Goal: Information Seeking & Learning: Learn about a topic

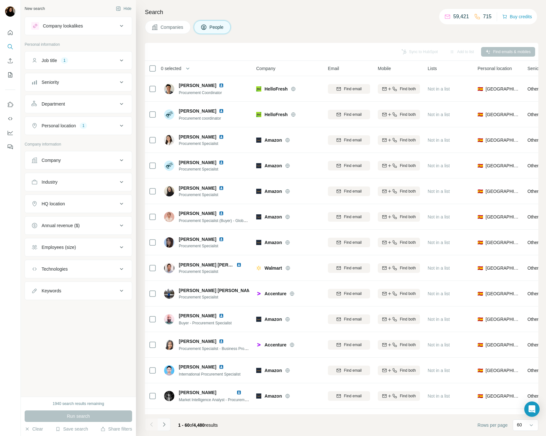
click at [164, 423] on icon "Navigate to next page" at bounding box center [164, 424] width 2 height 4
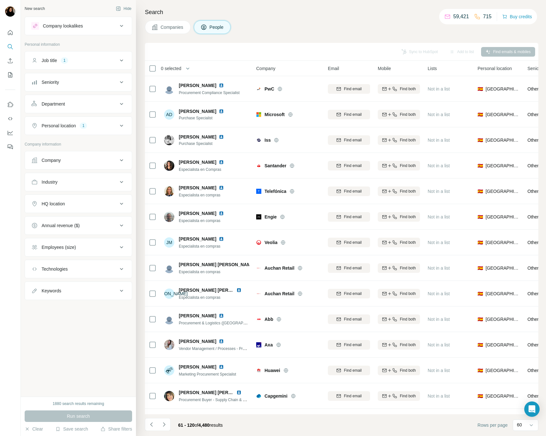
click at [163, 424] on icon "Navigate to next page" at bounding box center [164, 424] width 6 height 6
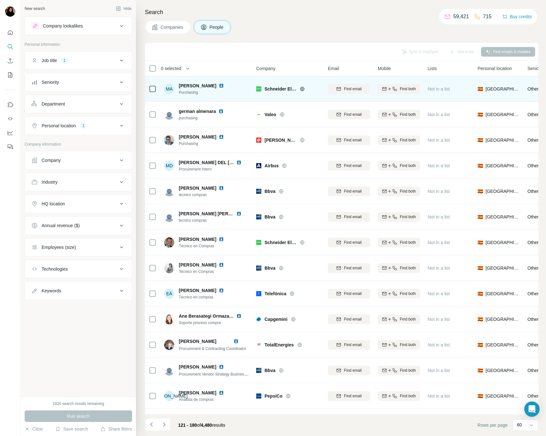
click at [269, 89] on span "Schneider Electric" at bounding box center [280, 89] width 32 height 6
copy span "[PERSON_NAME]"
click at [219, 85] on img at bounding box center [221, 85] width 5 height 5
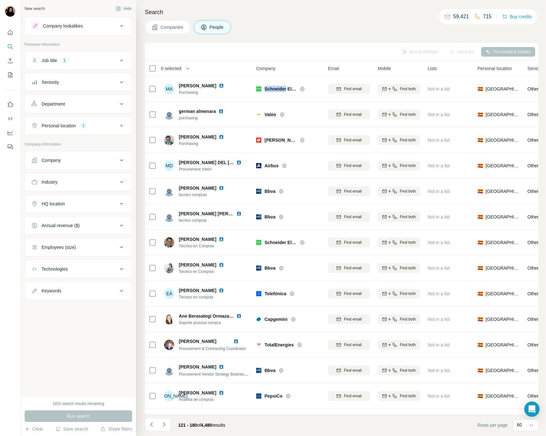
click at [77, 55] on button "Job title 1" at bounding box center [78, 60] width 107 height 15
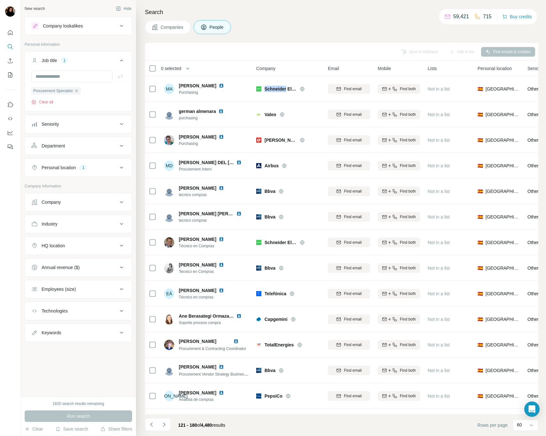
drag, startPoint x: 78, startPoint y: 90, endPoint x: 69, endPoint y: 86, distance: 10.0
click at [78, 90] on icon "button" at bounding box center [76, 90] width 5 height 5
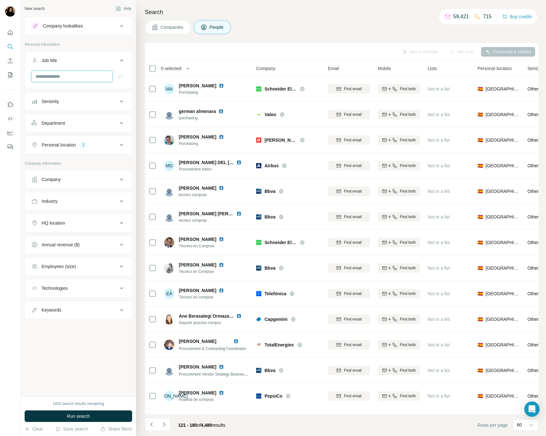
click at [64, 76] on input "text" at bounding box center [71, 77] width 81 height 12
type input "**********"
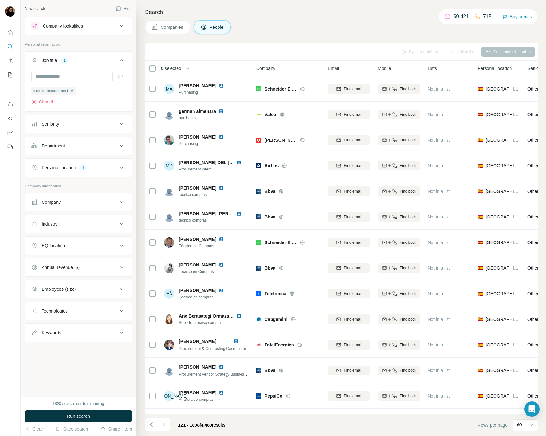
click at [291, 28] on div "Companies People" at bounding box center [341, 26] width 393 height 13
click at [74, 416] on span "Run search" at bounding box center [78, 416] width 23 height 6
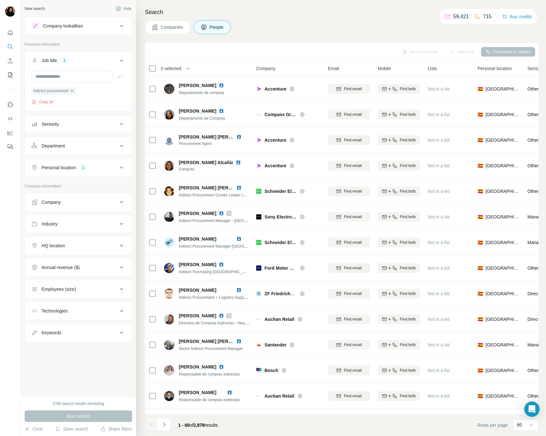
click at [108, 168] on div "Personal location 1" at bounding box center [74, 167] width 86 height 6
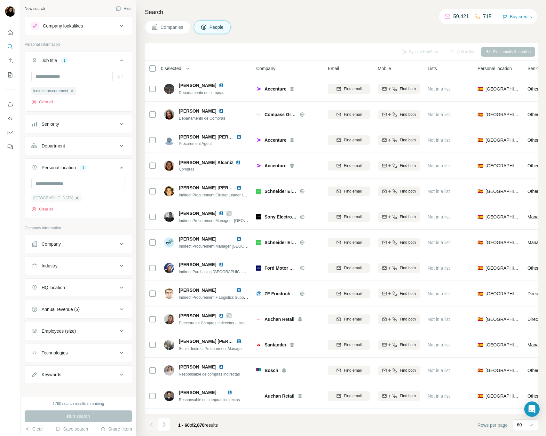
click at [75, 199] on icon "button" at bounding box center [77, 197] width 5 height 5
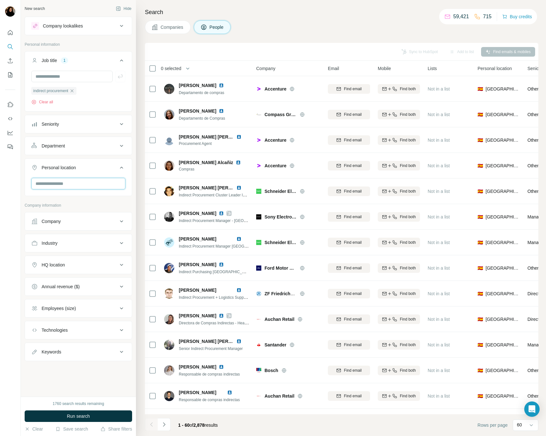
click at [55, 186] on input "text" at bounding box center [78, 184] width 94 height 12
type input "******"
click at [80, 394] on div "New search Hide Company lookalikes Personal information Job title 1 indirect pr…" at bounding box center [78, 198] width 115 height 397
click at [87, 349] on div "Keywords" at bounding box center [74, 352] width 86 height 6
drag, startPoint x: 81, startPoint y: 349, endPoint x: 78, endPoint y: 334, distance: 15.2
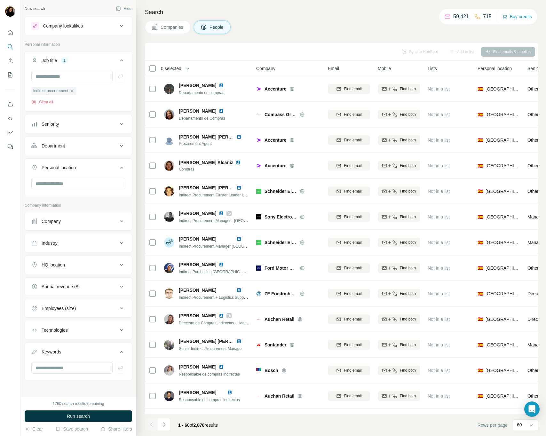
click at [81, 349] on div "Keywords" at bounding box center [74, 352] width 86 height 6
click at [71, 182] on input "text" at bounding box center [78, 184] width 94 height 12
type input "*****"
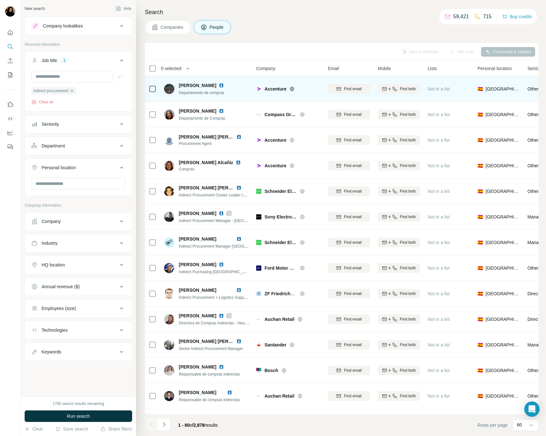
drag, startPoint x: 313, startPoint y: 31, endPoint x: 357, endPoint y: 77, distance: 63.3
click at [313, 31] on div "Companies People" at bounding box center [341, 26] width 393 height 13
click at [224, 85] on img at bounding box center [221, 85] width 5 height 5
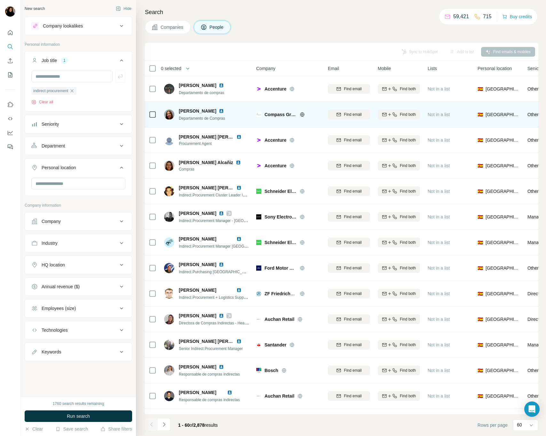
click at [224, 110] on img at bounding box center [221, 110] width 5 height 5
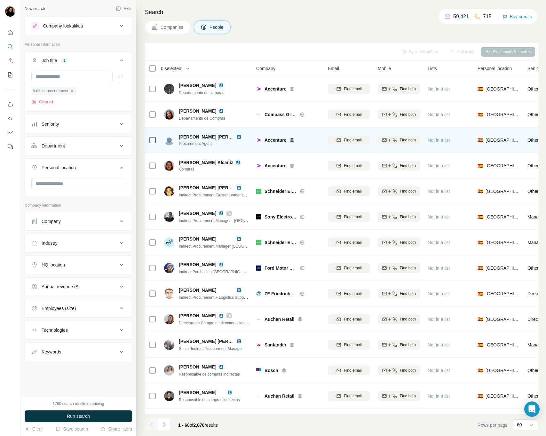
drag, startPoint x: 239, startPoint y: 135, endPoint x: 238, endPoint y: 147, distance: 12.2
click at [239, 135] on img at bounding box center [238, 136] width 5 height 5
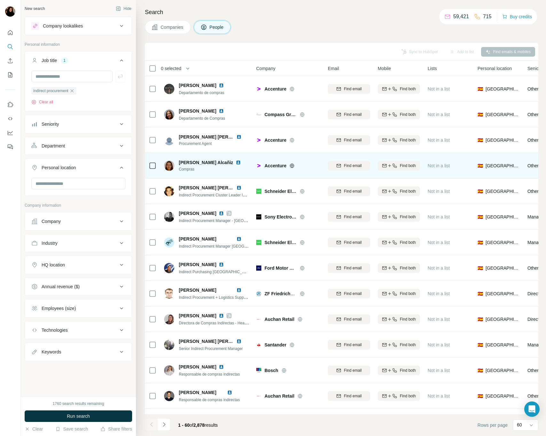
click at [236, 162] on img at bounding box center [238, 162] width 5 height 5
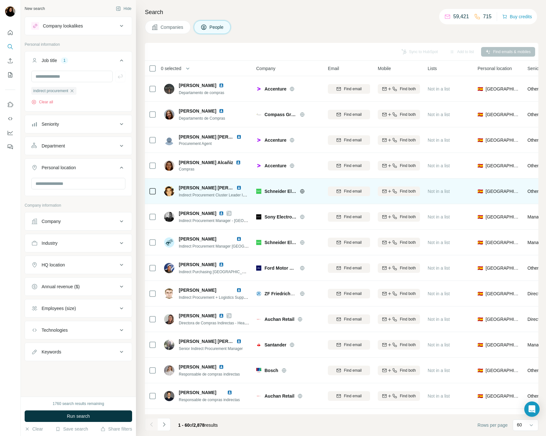
click at [237, 187] on img at bounding box center [238, 187] width 5 height 5
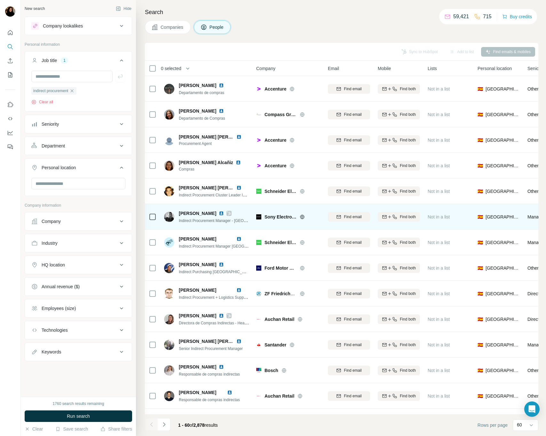
click at [231, 211] on icon at bounding box center [229, 213] width 4 height 5
click at [223, 214] on img at bounding box center [221, 213] width 5 height 5
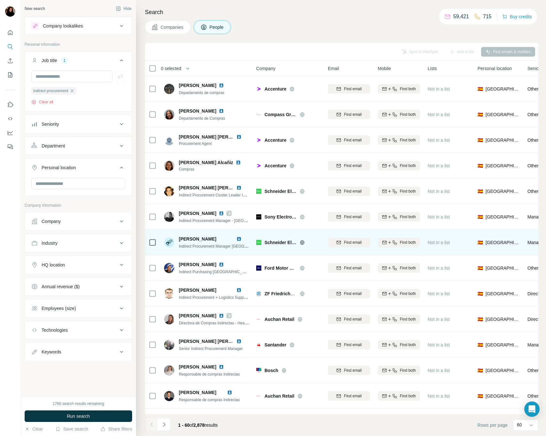
click at [239, 239] on img at bounding box center [238, 238] width 5 height 5
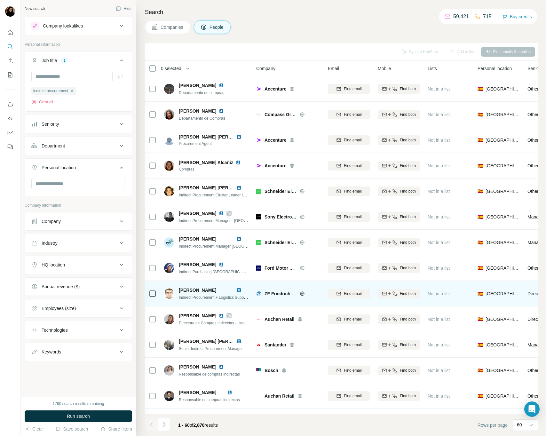
drag, startPoint x: 225, startPoint y: 263, endPoint x: 242, endPoint y: 286, distance: 27.9
click at [224, 263] on img at bounding box center [221, 264] width 5 height 5
click at [240, 290] on img at bounding box center [238, 289] width 5 height 5
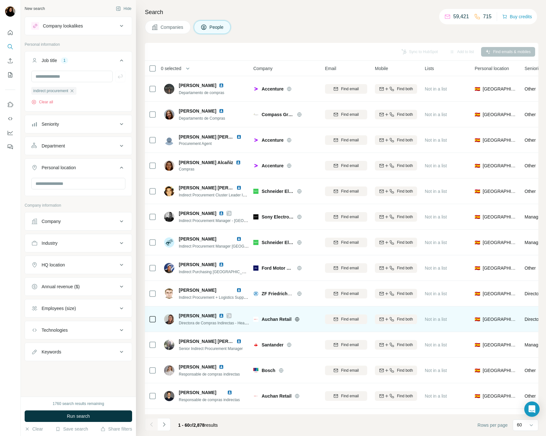
click at [219, 316] on img at bounding box center [221, 315] width 5 height 5
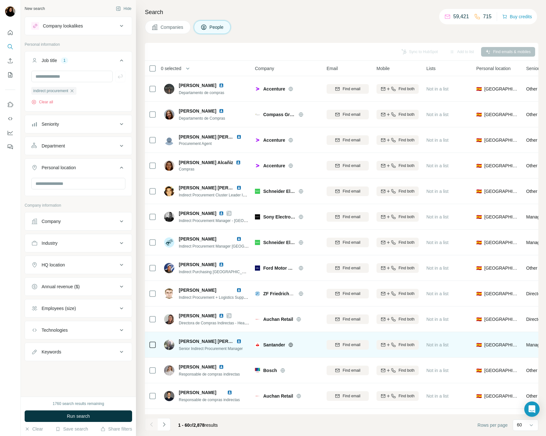
click at [240, 342] on img at bounding box center [238, 341] width 5 height 5
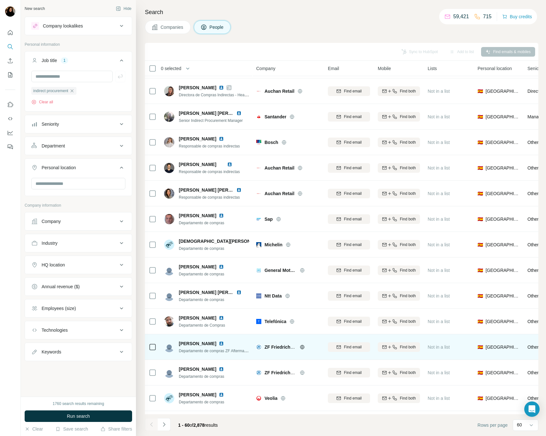
scroll to position [235, 0]
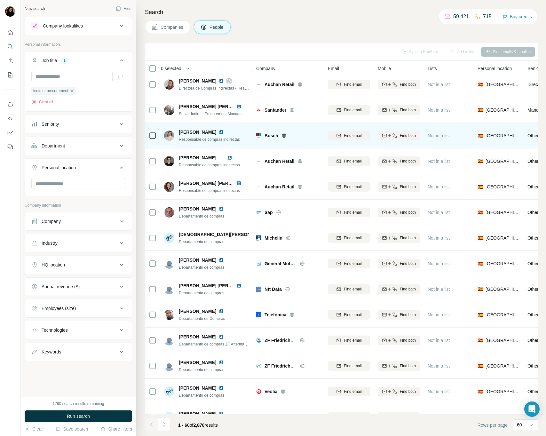
click at [219, 132] on img at bounding box center [221, 132] width 5 height 5
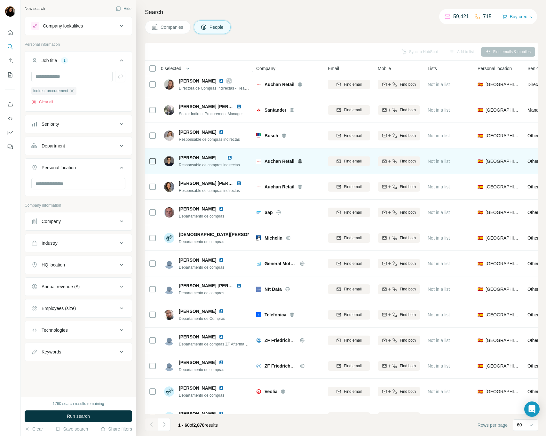
click at [232, 157] on img at bounding box center [229, 157] width 5 height 5
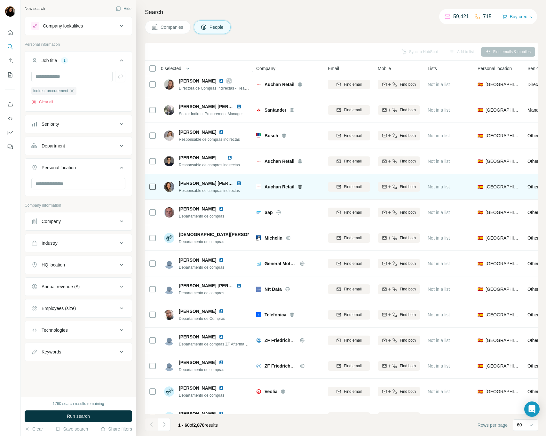
drag, startPoint x: 233, startPoint y: 182, endPoint x: 231, endPoint y: 186, distance: 4.9
click at [236, 182] on img at bounding box center [238, 183] width 5 height 5
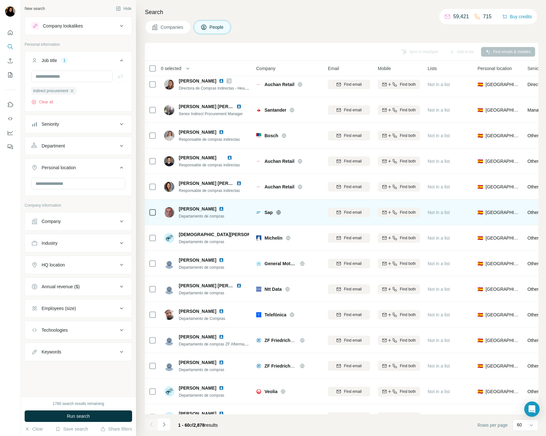
drag, startPoint x: 227, startPoint y: 208, endPoint x: 221, endPoint y: 217, distance: 11.5
click at [224, 208] on img at bounding box center [221, 208] width 5 height 5
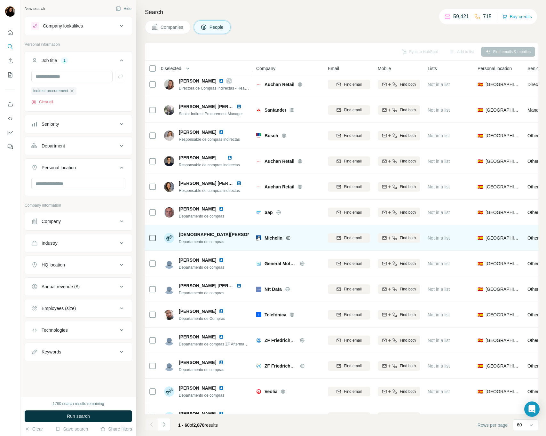
click at [270, 232] on img at bounding box center [272, 234] width 5 height 5
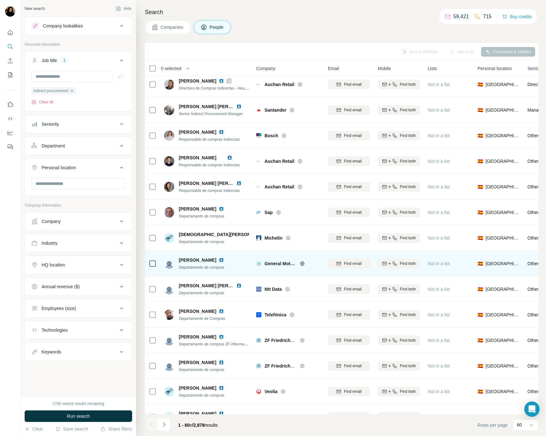
click at [219, 258] on img at bounding box center [221, 259] width 5 height 5
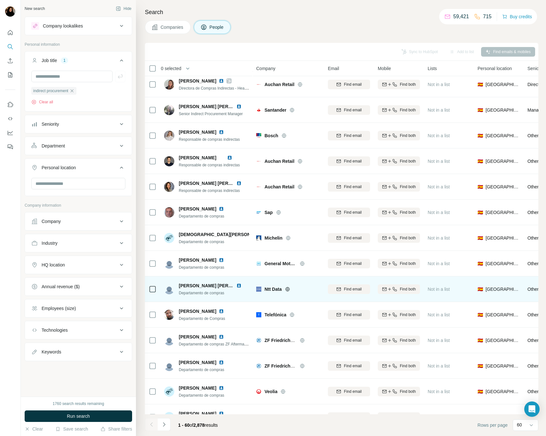
click at [238, 287] on img at bounding box center [238, 285] width 5 height 5
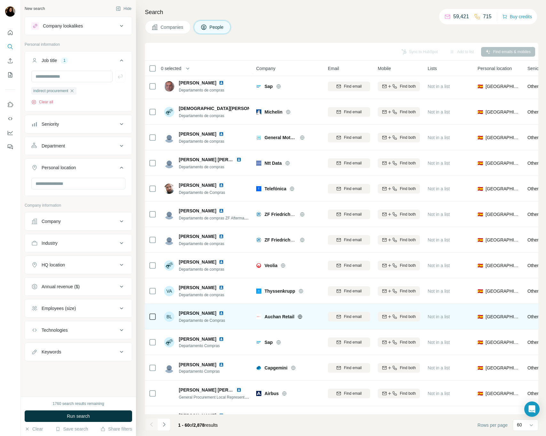
scroll to position [391, 0]
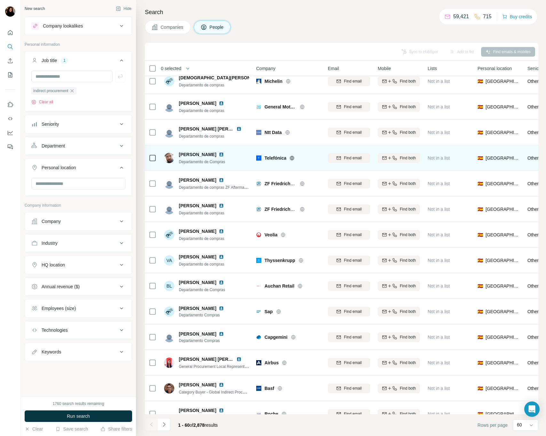
click at [224, 153] on img at bounding box center [221, 154] width 5 height 5
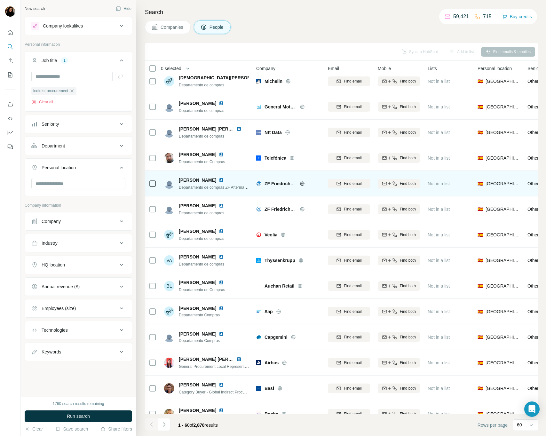
click at [219, 180] on img at bounding box center [221, 179] width 5 height 5
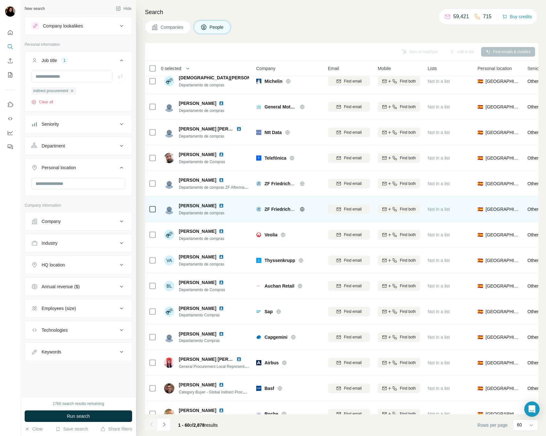
click at [216, 208] on div "[PERSON_NAME]" at bounding box center [205, 205] width 53 height 6
click at [220, 205] on img at bounding box center [221, 205] width 5 height 5
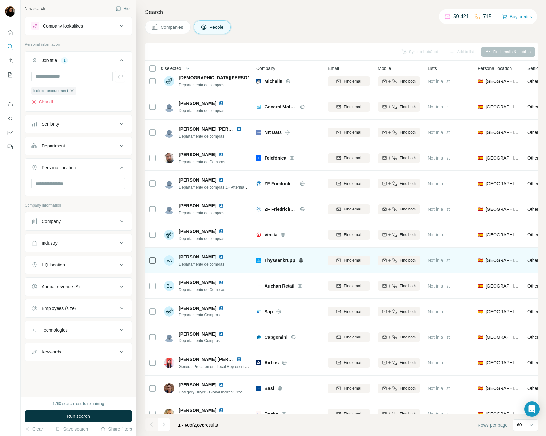
drag, startPoint x: 233, startPoint y: 230, endPoint x: 232, endPoint y: 257, distance: 27.8
click at [224, 230] on img at bounding box center [221, 231] width 5 height 5
drag, startPoint x: 225, startPoint y: 256, endPoint x: 223, endPoint y: 267, distance: 11.8
click at [224, 256] on img at bounding box center [221, 256] width 5 height 5
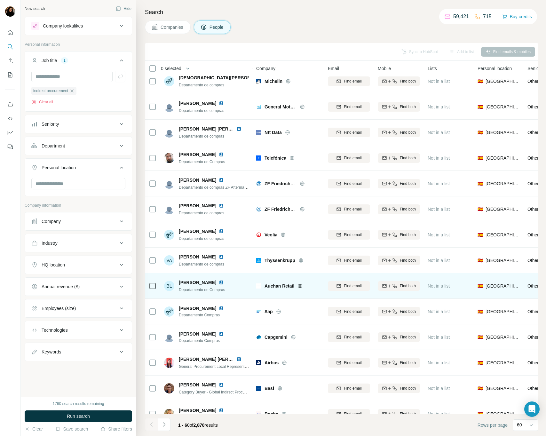
drag, startPoint x: 204, startPoint y: 282, endPoint x: 208, endPoint y: 293, distance: 11.4
click at [219, 282] on img at bounding box center [221, 282] width 5 height 5
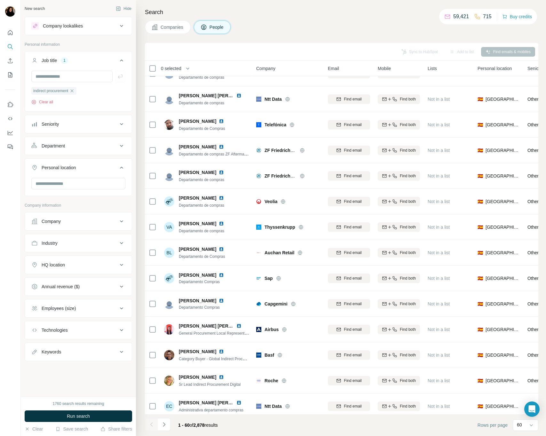
scroll to position [575, 0]
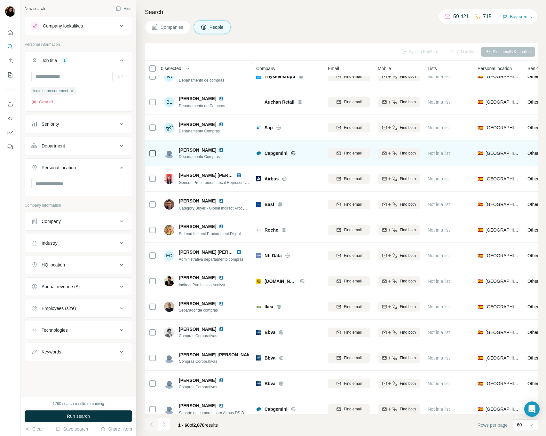
click at [219, 149] on img at bounding box center [221, 149] width 5 height 5
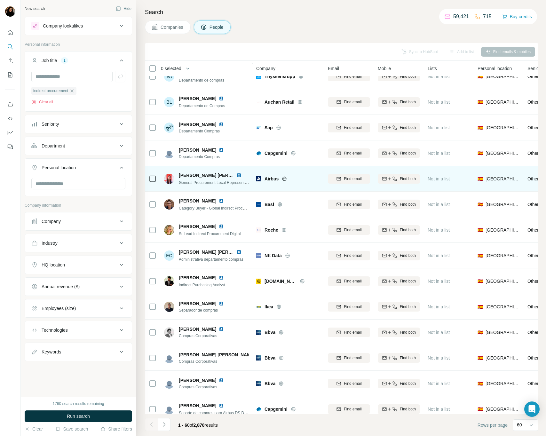
click at [243, 172] on div "[PERSON_NAME] [PERSON_NAME]" at bounding box center [214, 175] width 70 height 6
click at [240, 175] on img at bounding box center [238, 175] width 5 height 5
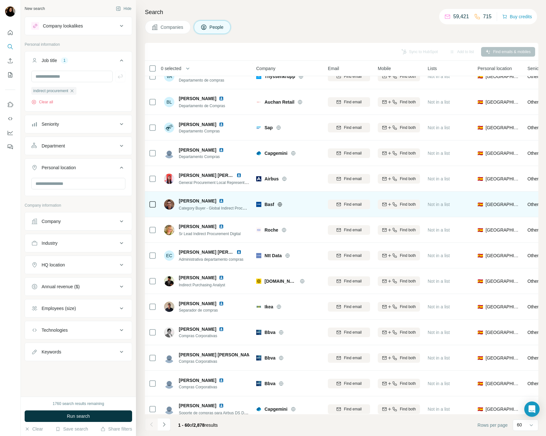
scroll to position [575, 2]
click at [220, 201] on img at bounding box center [221, 200] width 5 height 5
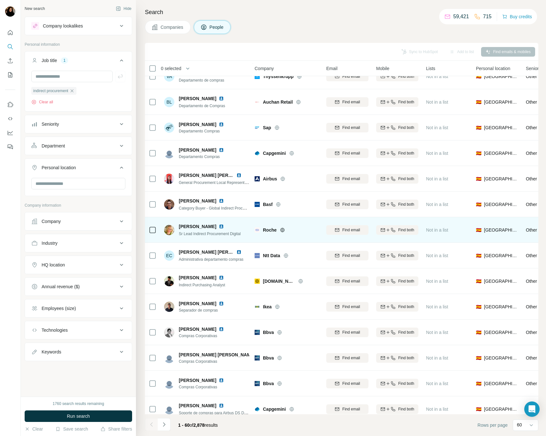
click at [219, 227] on img at bounding box center [221, 226] width 5 height 5
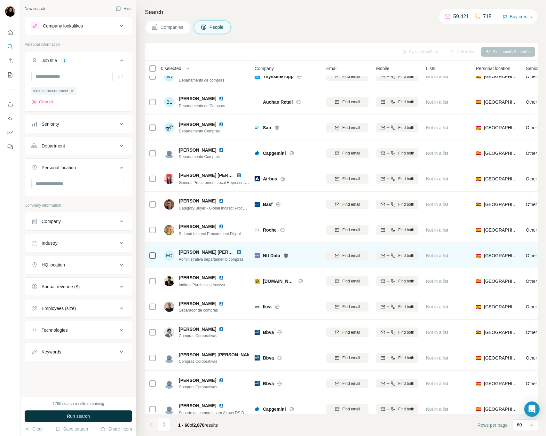
click at [237, 251] on img at bounding box center [238, 251] width 5 height 5
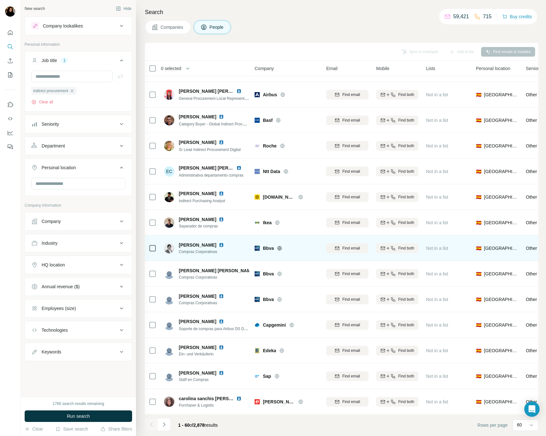
scroll to position [672, 2]
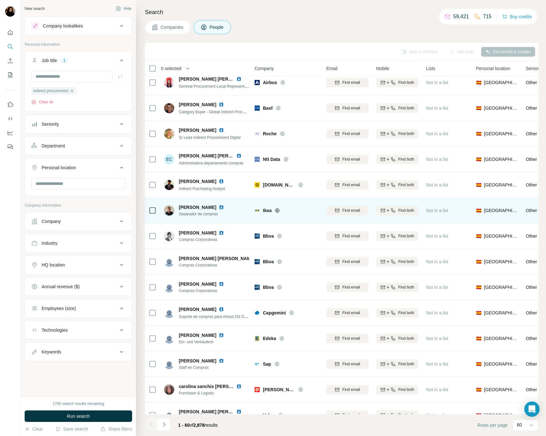
drag, startPoint x: 211, startPoint y: 206, endPoint x: 217, endPoint y: 212, distance: 8.4
click at [219, 206] on img at bounding box center [221, 207] width 5 height 5
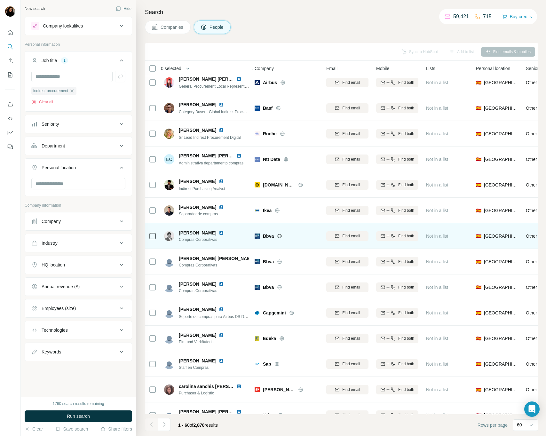
drag, startPoint x: 238, startPoint y: 233, endPoint x: 239, endPoint y: 242, distance: 8.7
click at [224, 233] on img at bounding box center [221, 232] width 5 height 5
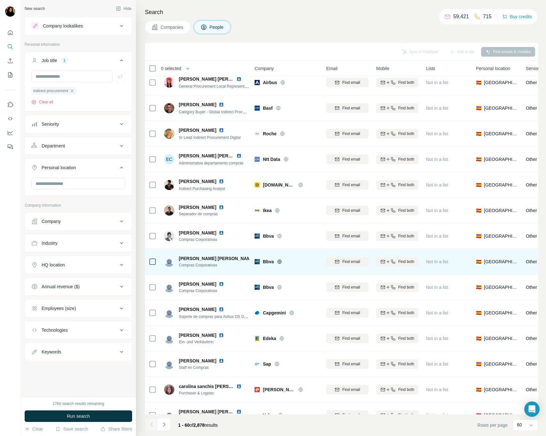
click at [258, 259] on img at bounding box center [260, 258] width 5 height 5
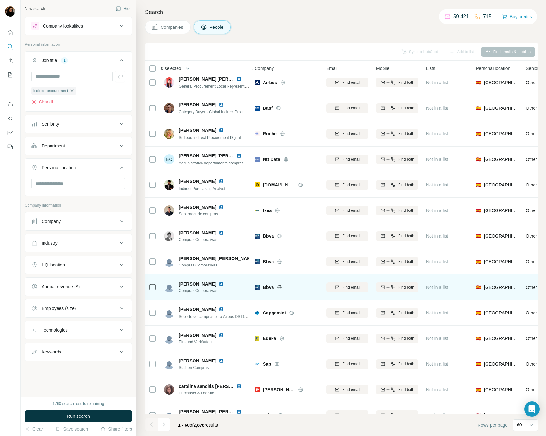
click at [224, 282] on img at bounding box center [221, 283] width 5 height 5
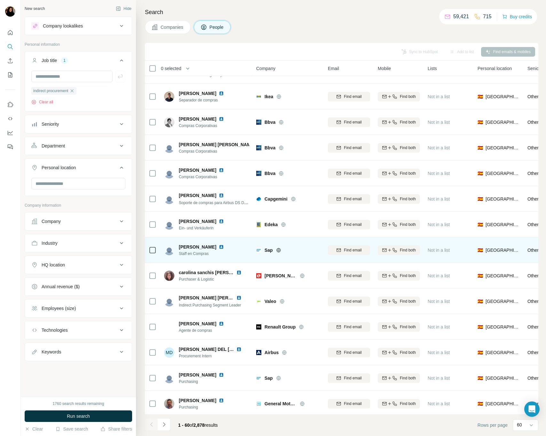
scroll to position [790, 0]
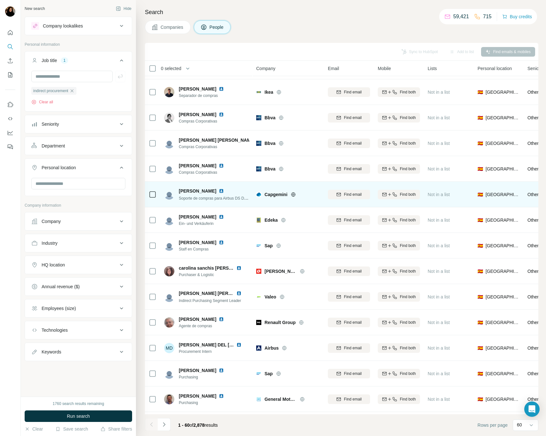
click at [224, 189] on img at bounding box center [221, 190] width 5 height 5
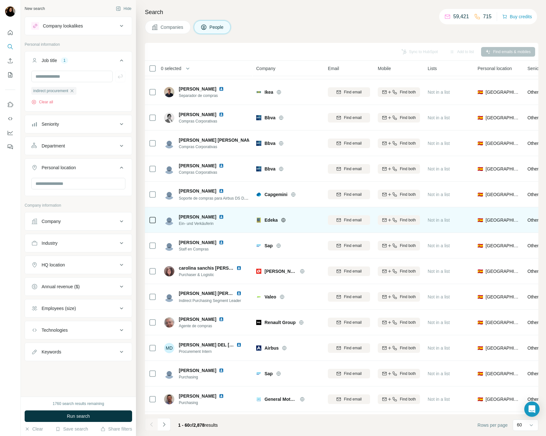
drag, startPoint x: 211, startPoint y: 217, endPoint x: 216, endPoint y: 227, distance: 11.2
click at [219, 217] on img at bounding box center [221, 216] width 5 height 5
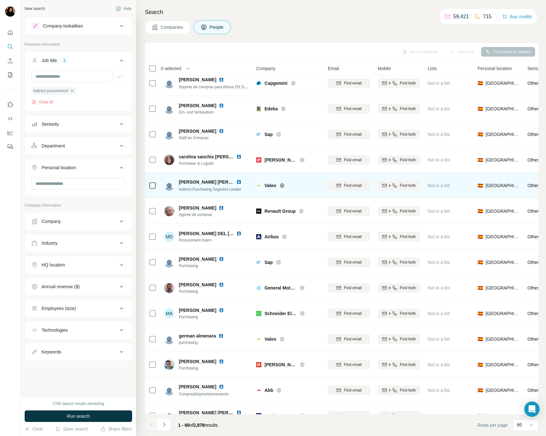
scroll to position [911, 0]
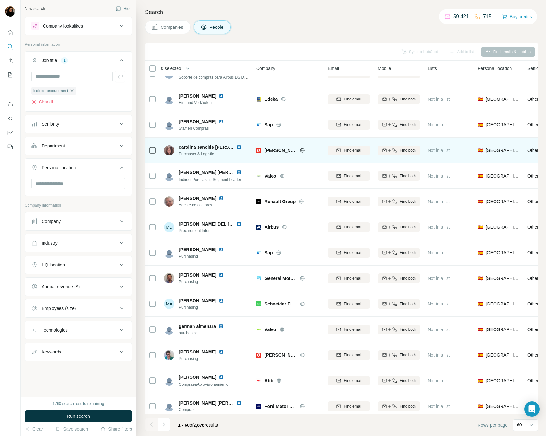
click at [236, 146] on img at bounding box center [238, 147] width 5 height 5
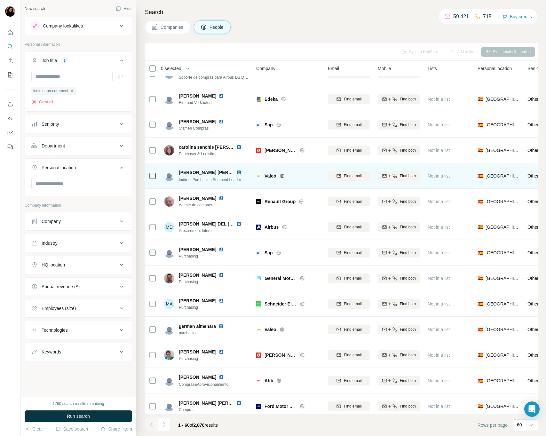
click at [236, 172] on img at bounding box center [238, 172] width 5 height 5
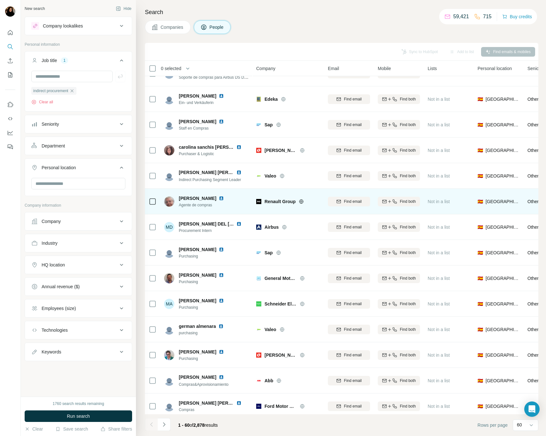
click at [220, 197] on img at bounding box center [221, 198] width 5 height 5
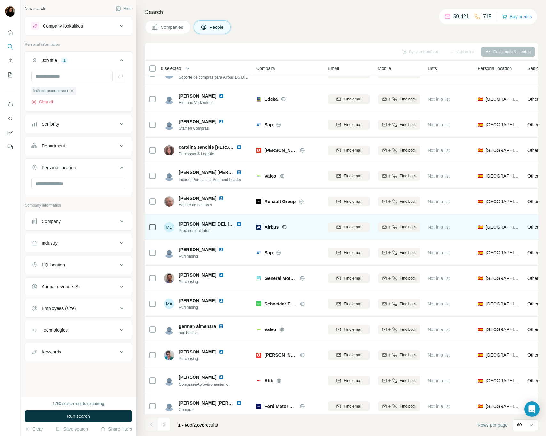
drag, startPoint x: 237, startPoint y: 222, endPoint x: 241, endPoint y: 224, distance: 4.4
click at [237, 222] on img at bounding box center [238, 223] width 5 height 5
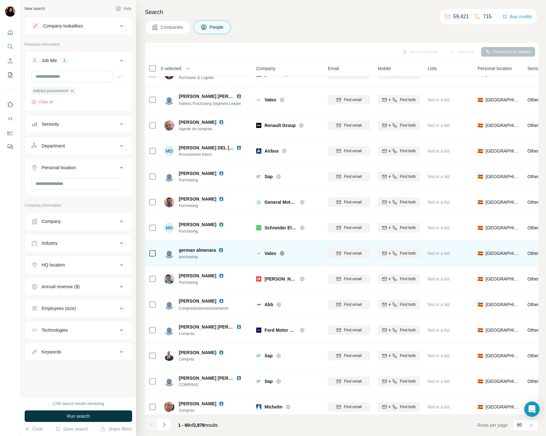
scroll to position [994, 0]
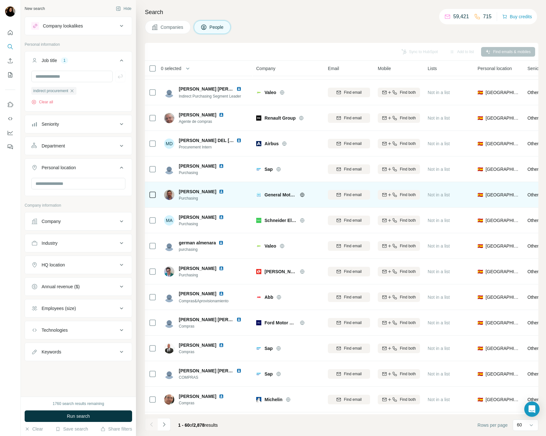
click at [224, 190] on img at bounding box center [221, 191] width 5 height 5
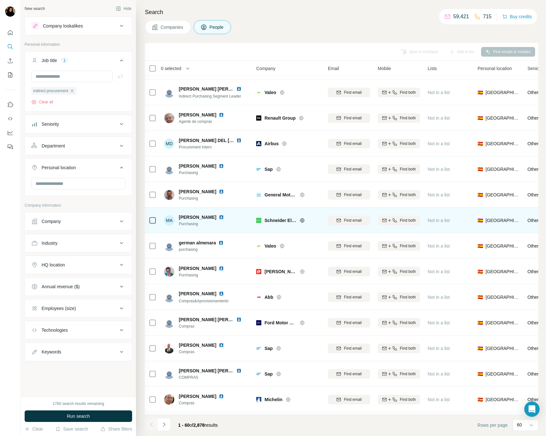
click at [219, 216] on img at bounding box center [221, 217] width 5 height 5
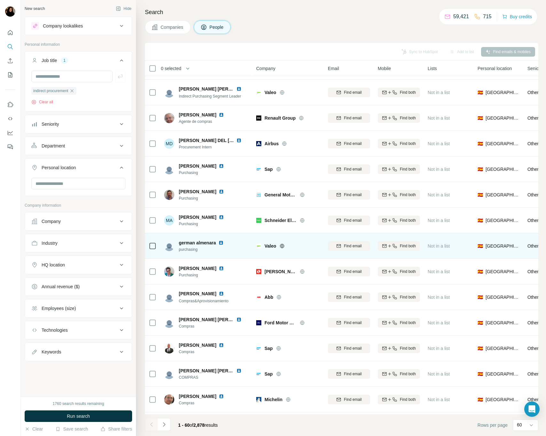
drag, startPoint x: 222, startPoint y: 243, endPoint x: 220, endPoint y: 256, distance: 13.5
click at [221, 243] on img at bounding box center [220, 242] width 5 height 5
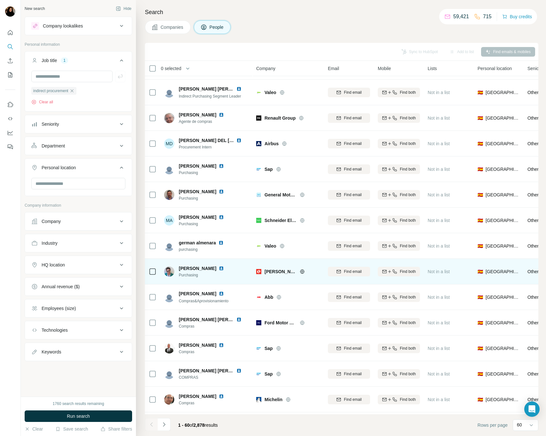
click at [219, 268] on img at bounding box center [221, 268] width 5 height 5
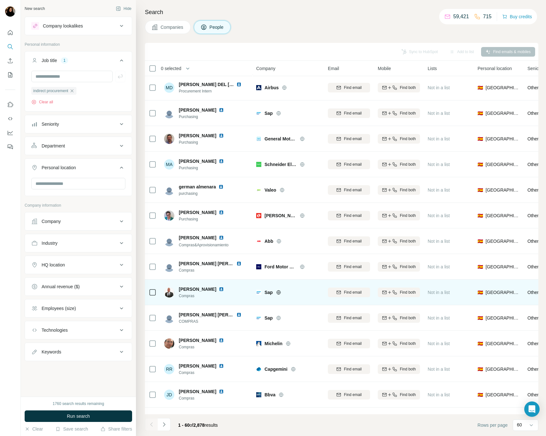
scroll to position [1081, 0]
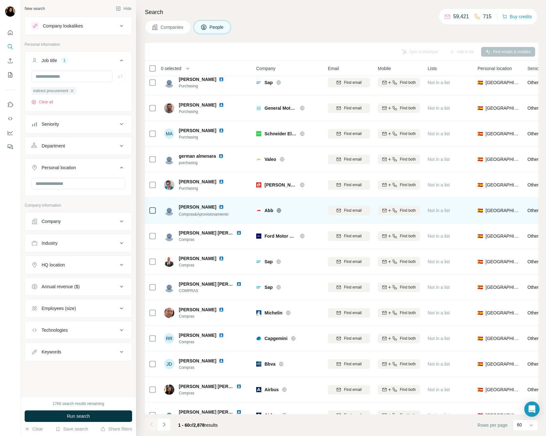
click at [219, 205] on img at bounding box center [221, 206] width 5 height 5
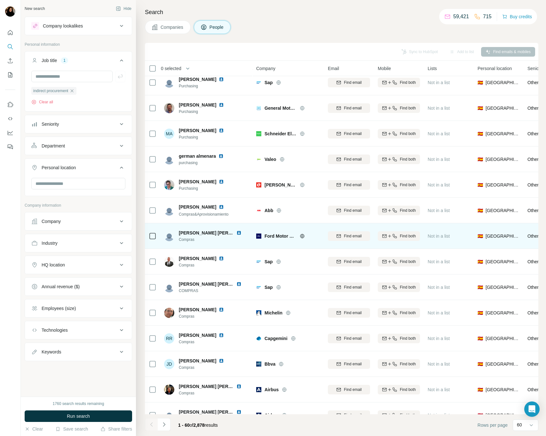
click at [236, 233] on img at bounding box center [238, 232] width 5 height 5
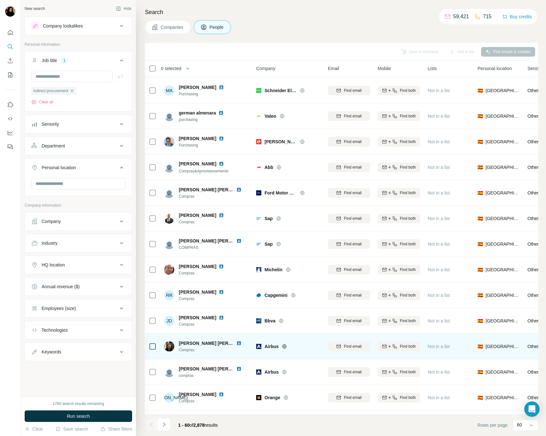
scroll to position [1186, 0]
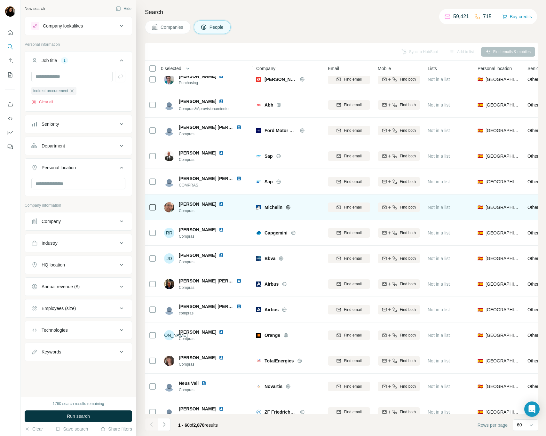
click at [221, 202] on img at bounding box center [221, 203] width 5 height 5
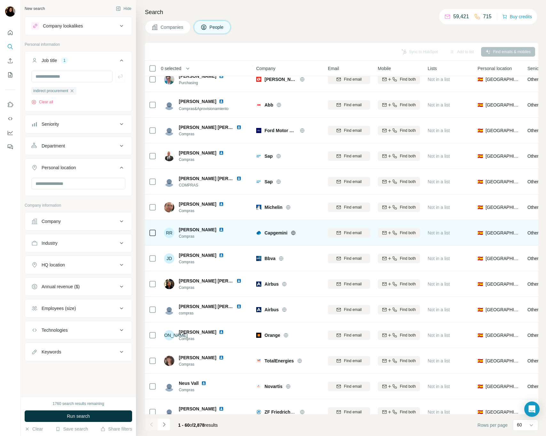
click at [219, 228] on img at bounding box center [221, 229] width 5 height 5
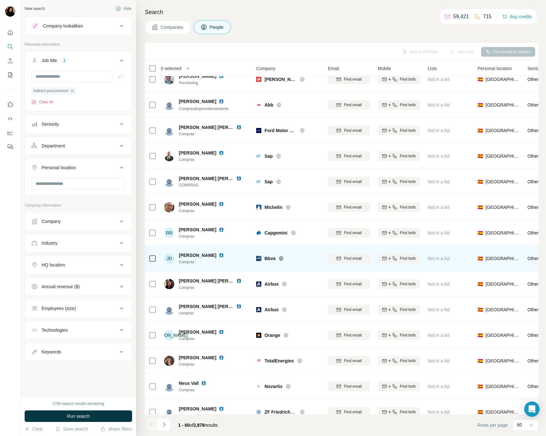
click at [219, 255] on img at bounding box center [221, 255] width 5 height 5
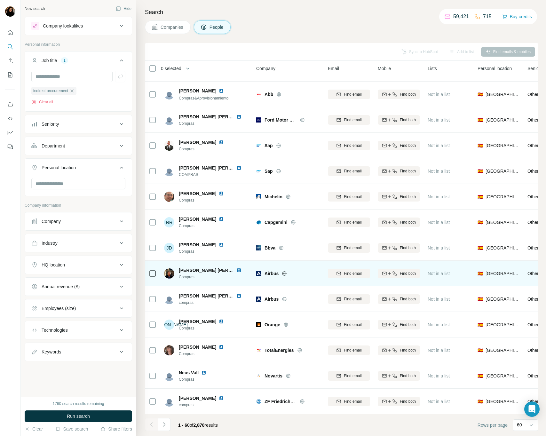
click at [241, 270] on img at bounding box center [238, 270] width 5 height 5
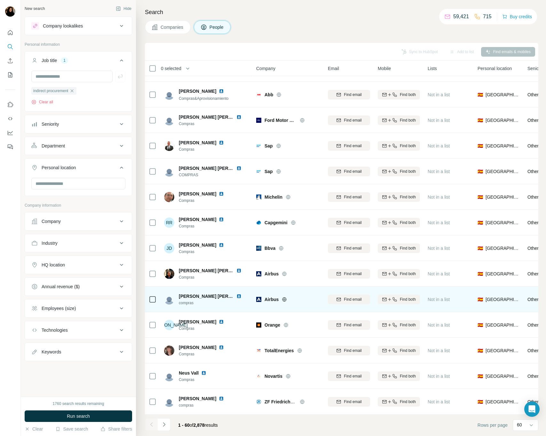
scroll to position [1197, 0]
click at [239, 297] on img at bounding box center [238, 296] width 5 height 5
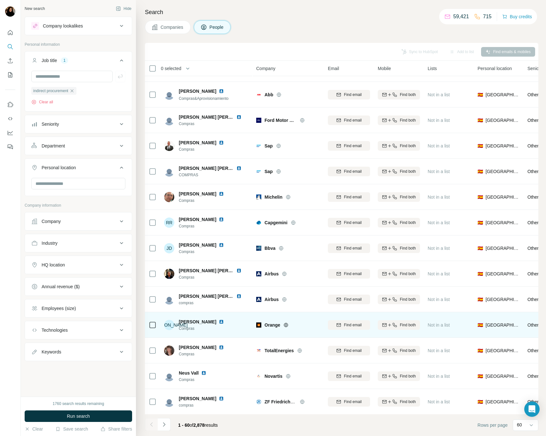
click at [219, 321] on img at bounding box center [221, 321] width 5 height 5
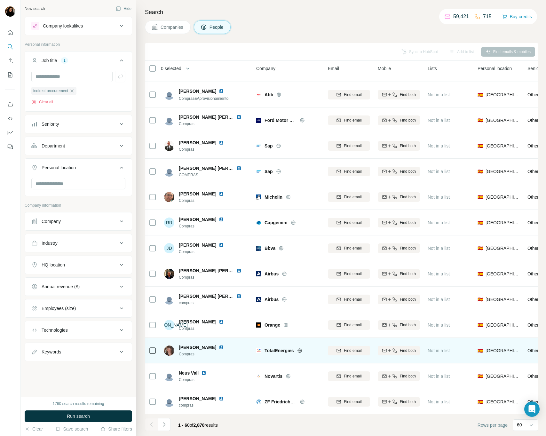
click at [224, 347] on img at bounding box center [221, 347] width 5 height 5
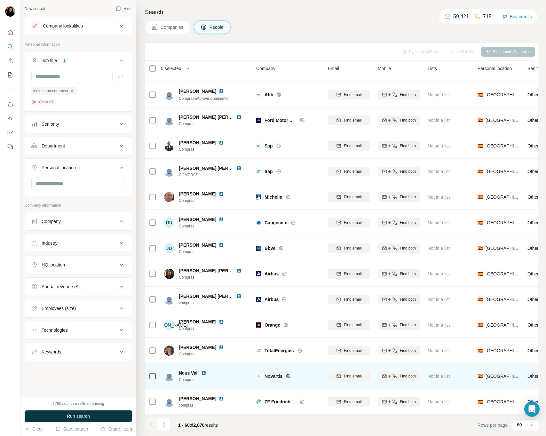
click at [203, 373] on img at bounding box center [203, 372] width 5 height 5
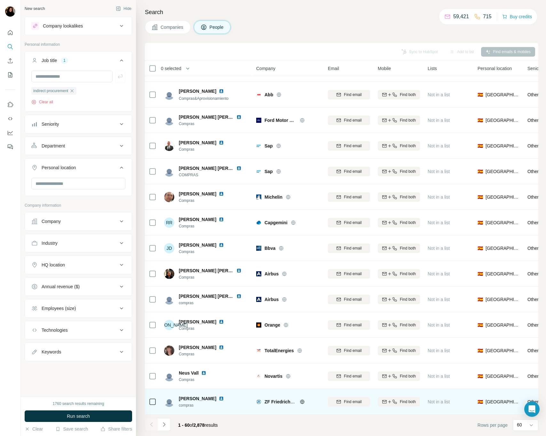
click at [219, 399] on img at bounding box center [221, 398] width 5 height 5
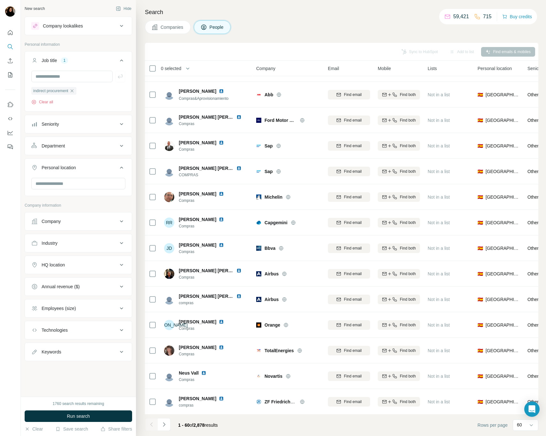
click at [86, 223] on div "Company" at bounding box center [74, 221] width 86 height 6
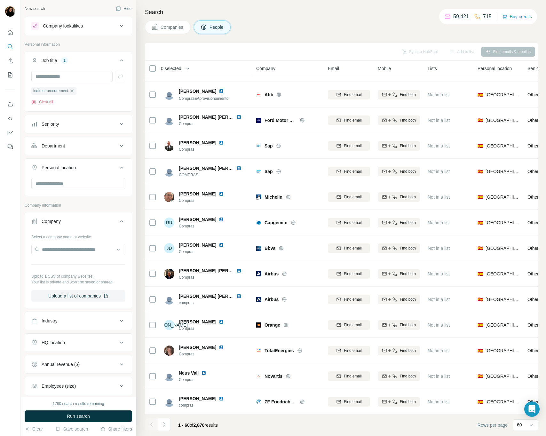
click at [112, 222] on div "Company" at bounding box center [74, 221] width 86 height 6
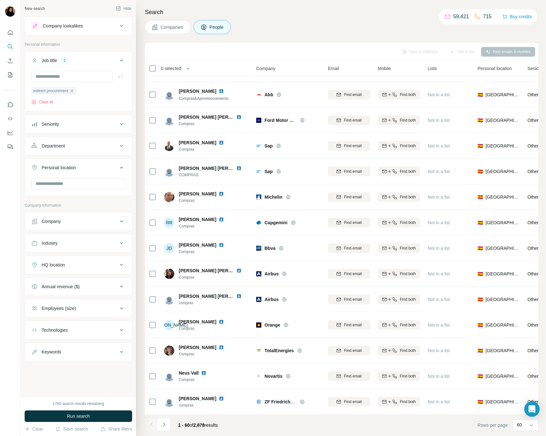
click at [351, 29] on div "Companies People" at bounding box center [341, 26] width 393 height 13
click at [68, 376] on div "New search Hide Company lookalikes Personal information Job title 1 indirect pr…" at bounding box center [78, 198] width 115 height 397
click at [95, 331] on div "Technologies" at bounding box center [74, 330] width 86 height 6
click at [90, 332] on div "Technologies" at bounding box center [74, 330] width 86 height 6
